Goal: Navigation & Orientation: Go to known website

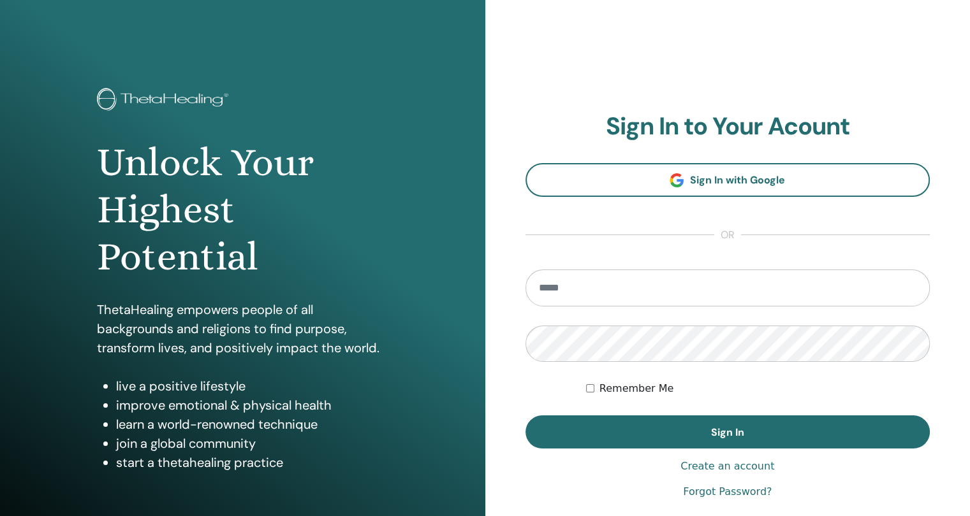
click at [612, 277] on input "email" at bounding box center [727, 288] width 405 height 37
type input "**********"
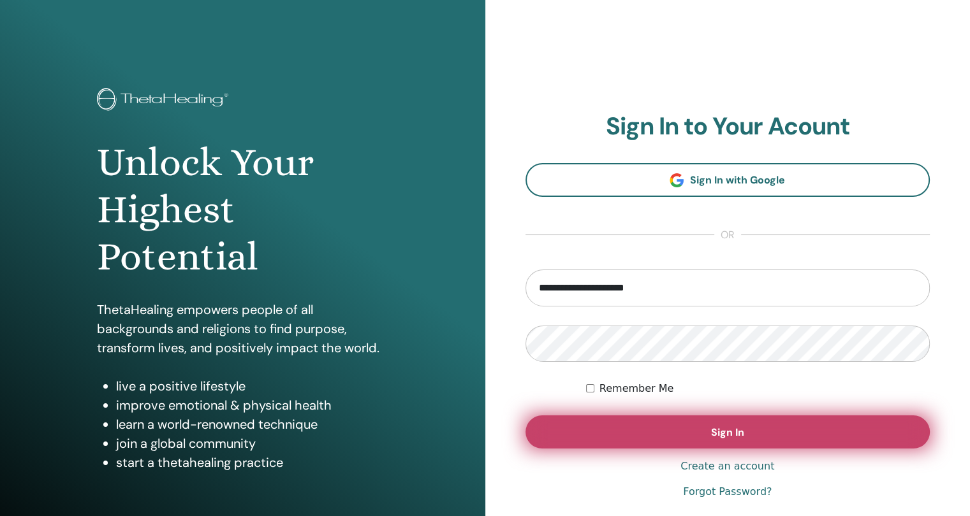
click at [586, 429] on button "Sign In" at bounding box center [727, 432] width 405 height 33
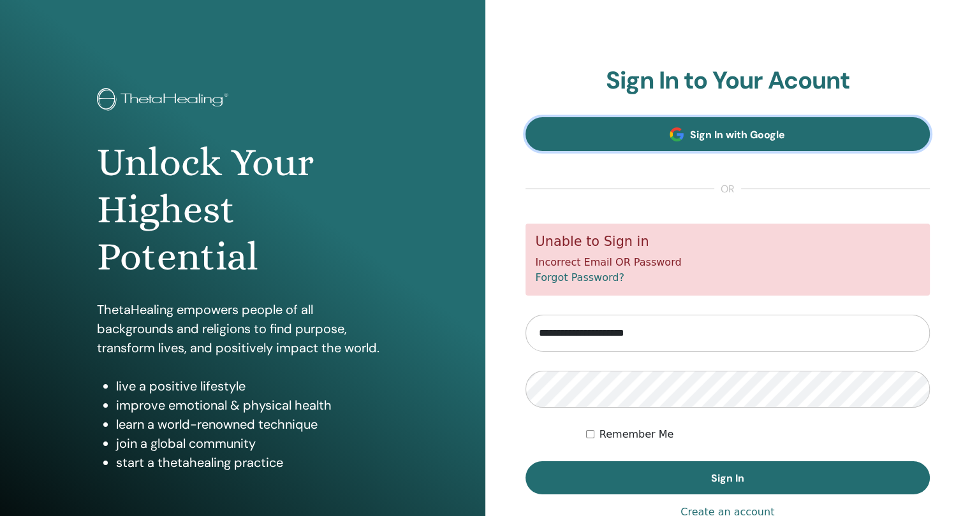
click at [682, 138] on span at bounding box center [676, 135] width 14 height 14
